Goal: Find specific page/section: Find specific page/section

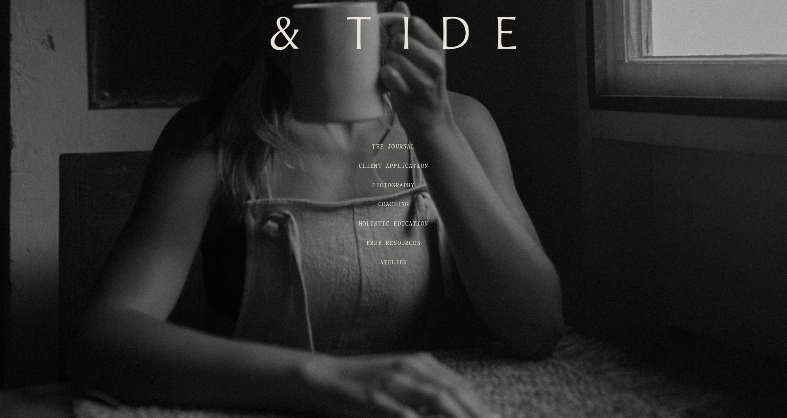
scroll to position [170, 0]
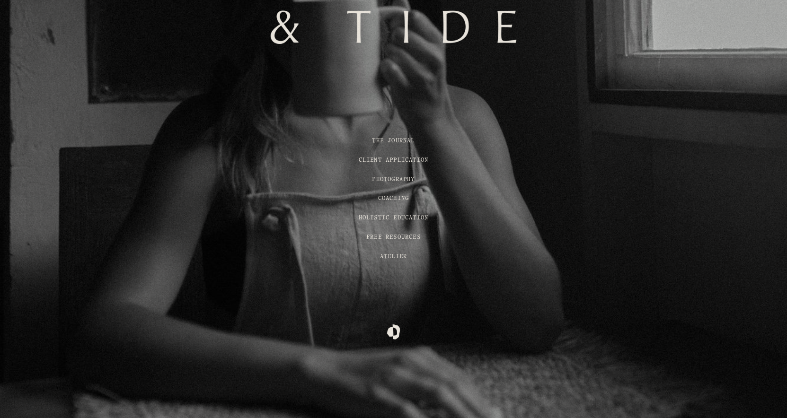
click at [397, 258] on span "Atelier" at bounding box center [393, 256] width 27 height 5
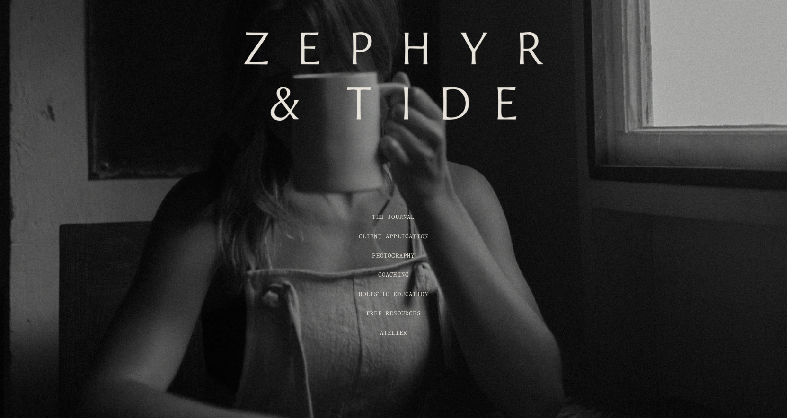
scroll to position [103, 0]
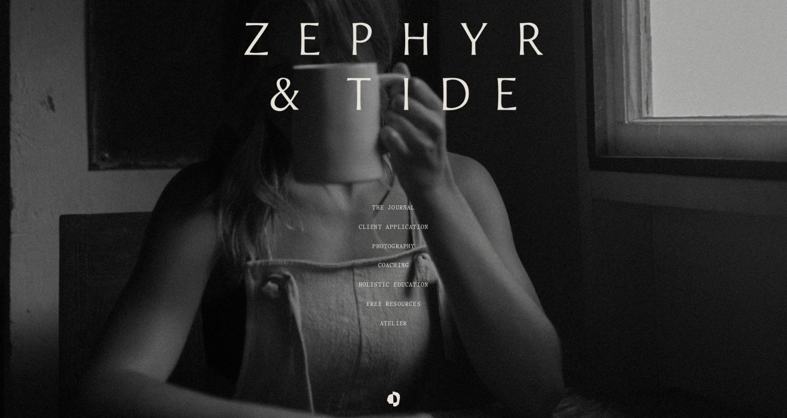
click at [393, 210] on link "THE JOURNAL" at bounding box center [393, 207] width 43 height 5
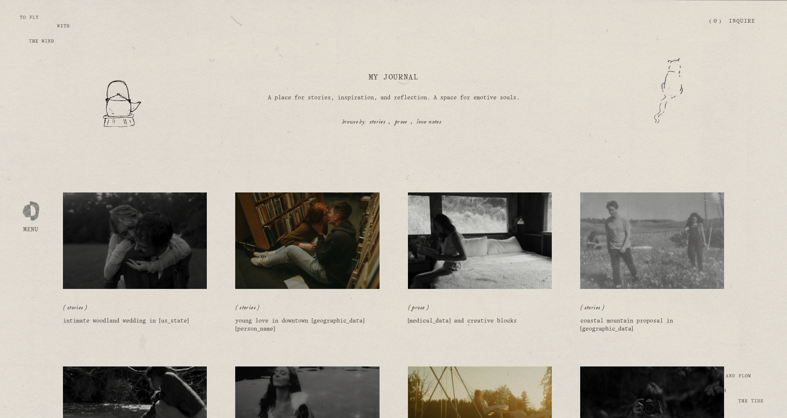
click at [31, 206] on div at bounding box center [31, 209] width 17 height 17
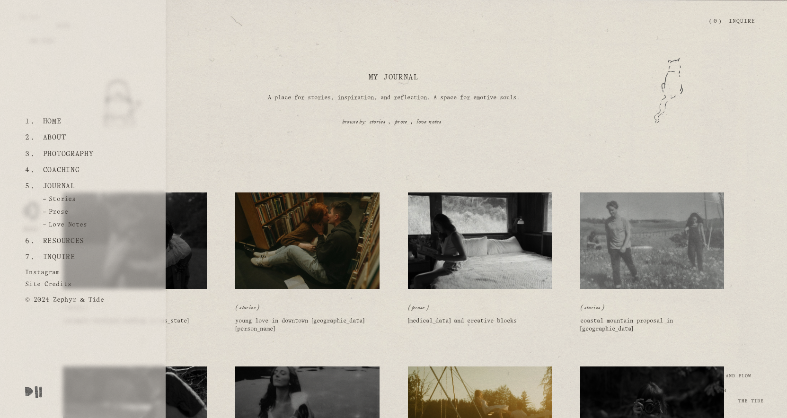
click at [54, 122] on link "Home" at bounding box center [52, 122] width 26 height 16
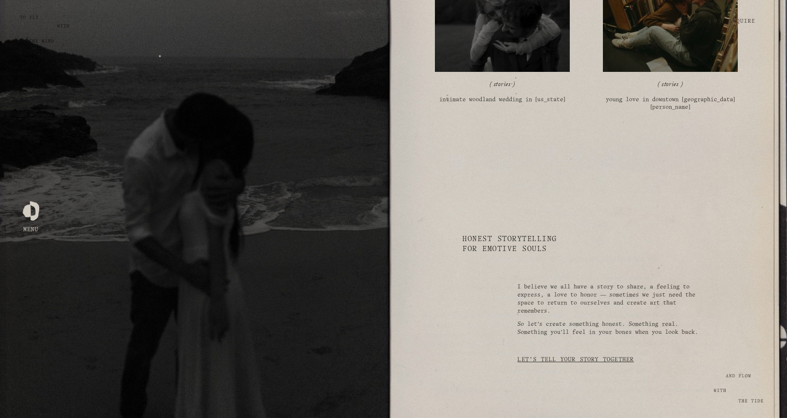
scroll to position [1855, 0]
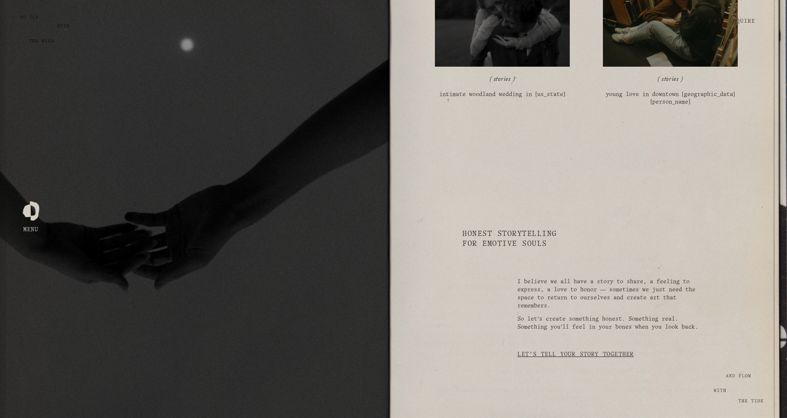
click at [745, 25] on link "Inquire" at bounding box center [741, 21] width 27 height 17
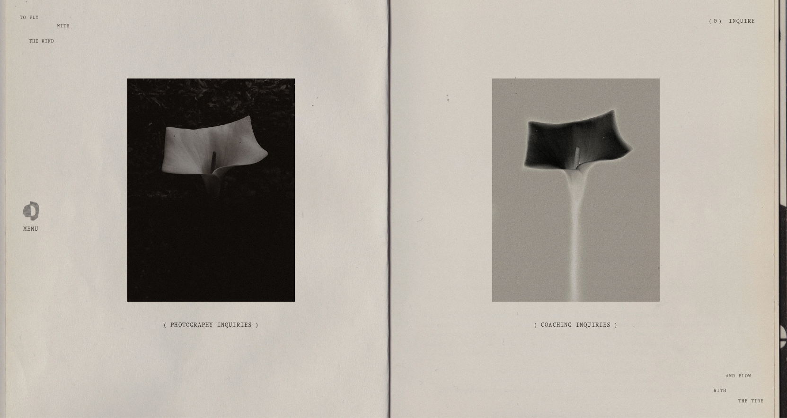
click at [544, 215] on div at bounding box center [575, 190] width 167 height 223
